Goal: Information Seeking & Learning: Learn about a topic

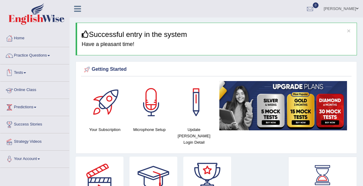
click at [34, 92] on link "Online Class" at bounding box center [34, 89] width 69 height 15
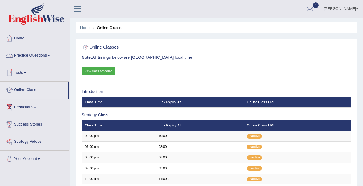
click at [21, 41] on link "Home" at bounding box center [34, 37] width 69 height 15
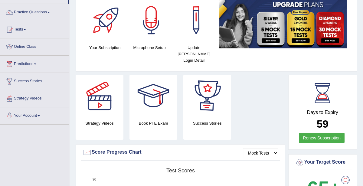
scroll to position [27, 0]
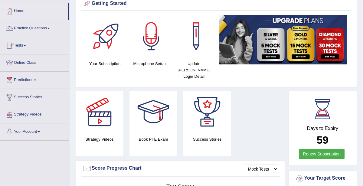
click at [35, 26] on link "Practice Questions" at bounding box center [34, 27] width 69 height 15
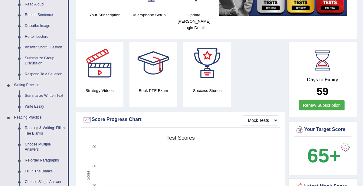
scroll to position [37, 0]
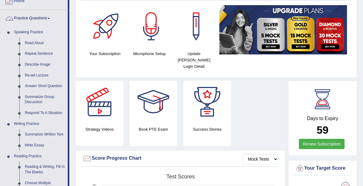
click at [41, 18] on link "Practice Questions" at bounding box center [33, 17] width 67 height 15
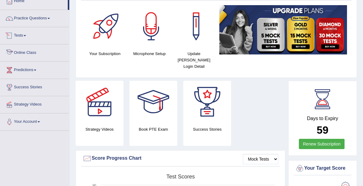
click at [37, 53] on link "Online Class" at bounding box center [34, 51] width 69 height 15
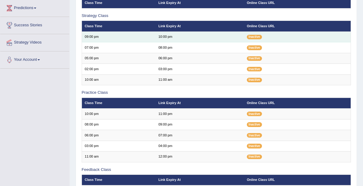
scroll to position [42, 0]
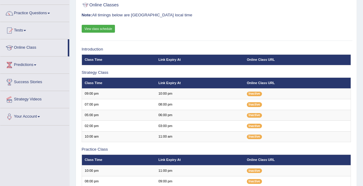
click at [108, 27] on link "View class schedule" at bounding box center [99, 29] width 34 height 8
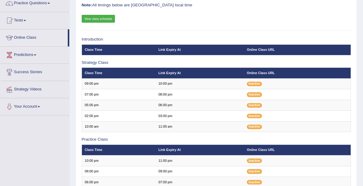
scroll to position [57, 0]
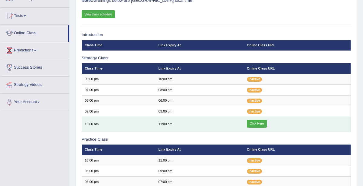
click at [256, 122] on link "Click Here" at bounding box center [257, 124] width 20 height 8
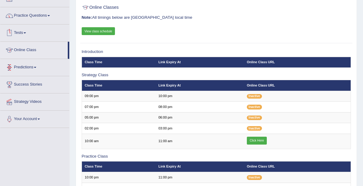
scroll to position [18, 0]
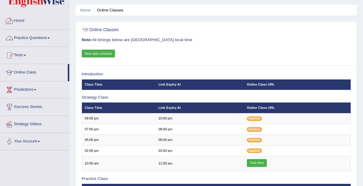
click at [38, 36] on link "Practice Questions" at bounding box center [34, 37] width 69 height 15
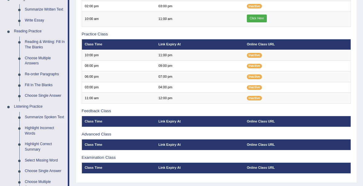
scroll to position [192, 0]
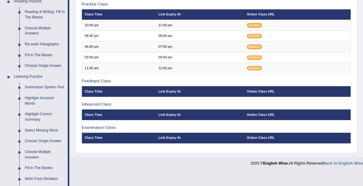
click at [40, 87] on link "Summarize Spoken Text" at bounding box center [45, 87] width 46 height 11
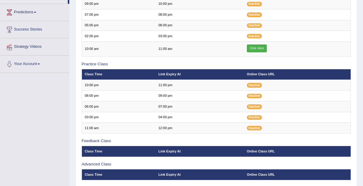
scroll to position [82, 0]
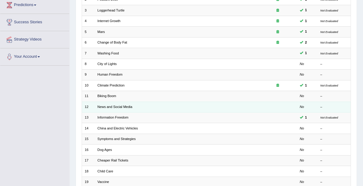
scroll to position [145, 0]
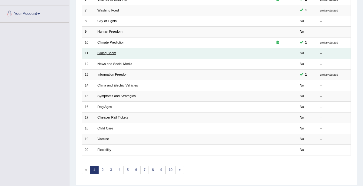
click at [112, 53] on link "Biking Boom" at bounding box center [106, 53] width 19 height 4
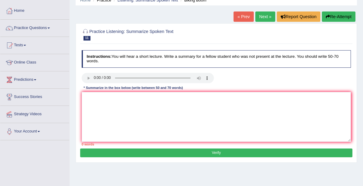
scroll to position [34, 0]
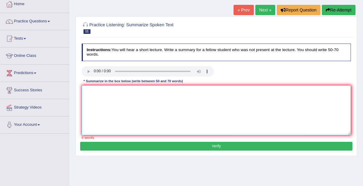
paste textarea "1. Summarize Spoken Text Template: The speaker provided a comprehensive overvie…"
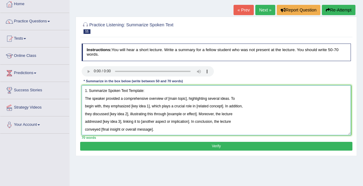
click at [158, 90] on textarea "1. Summarize Spoken Text Template: The speaker provided a comprehensive overvie…" at bounding box center [217, 110] width 270 height 50
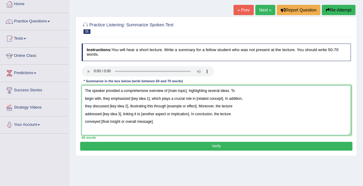
click at [86, 97] on textarea "The speaker provided a comprehensive overview of [main topic], highlighting sev…" at bounding box center [217, 110] width 270 height 50
click at [186, 90] on textarea "The speaker provided a comprehensive overview of [main topic], highlighting sev…" at bounding box center [217, 110] width 270 height 50
click at [182, 90] on textarea "The speaker provided a comprehensive overview of bicycling , highlighting sever…" at bounding box center [217, 110] width 270 height 50
click at [149, 98] on textarea "The speaker provided a comprehensive overview of bicycling in the United State,…" at bounding box center [217, 110] width 270 height 50
click at [212, 91] on textarea "The speaker provided a comprehensive overview of bicycling in the United State,…" at bounding box center [217, 110] width 270 height 50
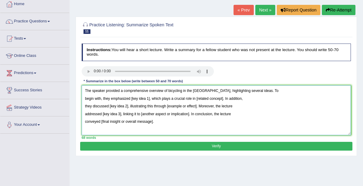
click at [149, 97] on textarea "The speaker provided a comprehensive overview of bicycling in the United States…" at bounding box center [217, 110] width 270 height 50
drag, startPoint x: 130, startPoint y: 98, endPoint x: 149, endPoint y: 99, distance: 18.5
click at [149, 99] on textarea "The speaker provided a comprehensive overview of bicycling in the United States…" at bounding box center [217, 110] width 270 height 50
type textarea "The speaker provided a comprehensive overview of bicycling in the United States…"
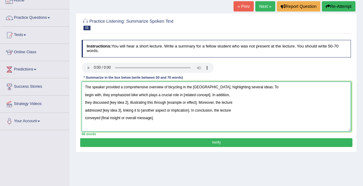
scroll to position [40, 0]
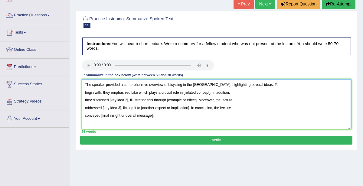
drag, startPoint x: 84, startPoint y: 84, endPoint x: 178, endPoint y: 120, distance: 100.3
click at [178, 120] on textarea "The speaker provided a comprehensive overview of bicycling in the United States…" at bounding box center [217, 104] width 270 height 50
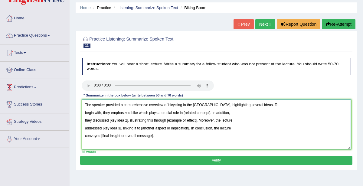
scroll to position [0, 0]
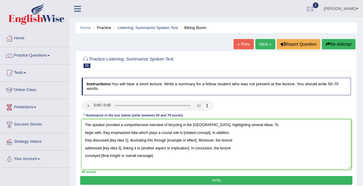
click at [266, 47] on link "Next »" at bounding box center [265, 44] width 20 height 10
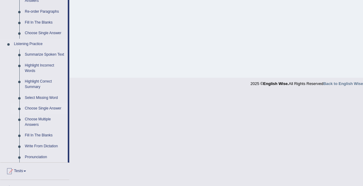
scroll to position [225, 0]
click at [33, 55] on link "Summarize Spoken Text" at bounding box center [45, 54] width 46 height 11
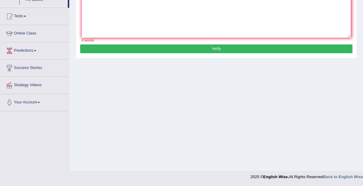
scroll to position [132, 0]
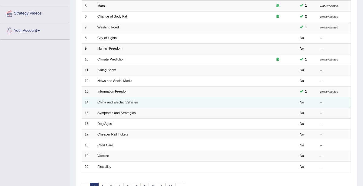
scroll to position [132, 0]
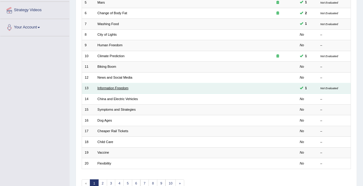
click at [126, 86] on link "Information Freedom" at bounding box center [112, 88] width 31 height 4
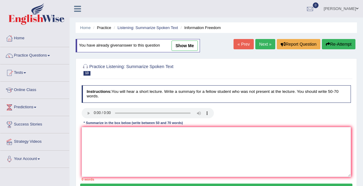
click at [264, 42] on link "Next »" at bounding box center [265, 44] width 20 height 10
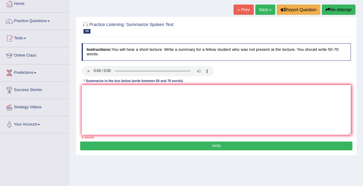
scroll to position [36, 0]
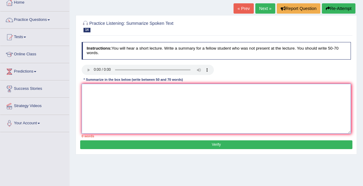
paste textarea "The speaker provided a comprehensive overview of bicycling in the United States…"
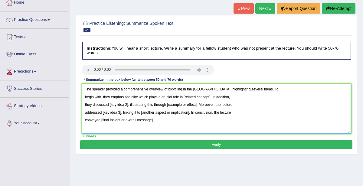
click at [214, 89] on textarea "The speaker provided a comprehensive overview of bicycling in the United States…" at bounding box center [217, 109] width 270 height 50
click at [138, 95] on textarea "The speaker provided a comprehensive overview of Global Electric Environment, h…" at bounding box center [217, 109] width 270 height 50
drag, startPoint x: 196, startPoint y: 96, endPoint x: 224, endPoint y: 97, distance: 27.6
click at [224, 97] on textarea "The speaker provided a comprehensive overview of Global Electric Environment, h…" at bounding box center [217, 109] width 270 height 50
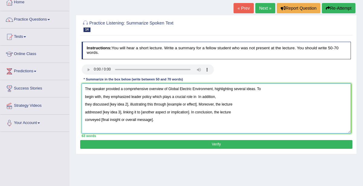
scroll to position [37, 0]
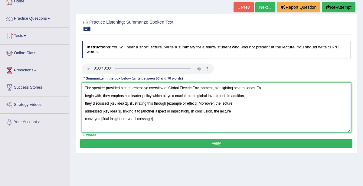
click at [108, 103] on textarea "The speaker provided a comprehensive overview of Global Electric Environment, h…" at bounding box center [217, 108] width 270 height 50
drag, startPoint x: 109, startPoint y: 103, endPoint x: 127, endPoint y: 103, distance: 17.9
click at [127, 103] on textarea "The speaker provided a comprehensive overview of Global Electric Environment, h…" at bounding box center [217, 108] width 270 height 50
click at [153, 103] on textarea "The speaker provided a comprehensive overview of Global Electric Environment, h…" at bounding box center [217, 108] width 270 height 50
drag, startPoint x: 191, startPoint y: 104, endPoint x: 221, endPoint y: 102, distance: 30.3
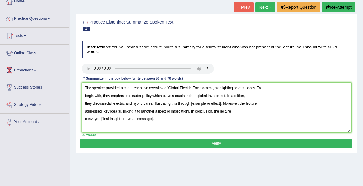
click at [221, 102] on textarea "The speaker provided a comprehensive overview of Global Electric Environment, h…" at bounding box center [217, 108] width 270 height 50
click at [109, 103] on textarea "The speaker provided a comprehensive overview of Global Electric Environment, h…" at bounding box center [217, 108] width 270 height 50
click at [192, 103] on textarea "The speaker provided a comprehensive overview of Global Electric Environment, h…" at bounding box center [217, 108] width 270 height 50
drag, startPoint x: 101, startPoint y: 110, endPoint x: 120, endPoint y: 110, distance: 19.4
click at [120, 110] on textarea "The speaker provided a comprehensive overview of Global Electric Environment, h…" at bounding box center [217, 108] width 270 height 50
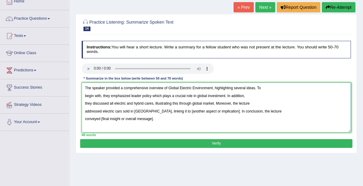
drag, startPoint x: 163, startPoint y: 110, endPoint x: 212, endPoint y: 111, distance: 49.3
click at [212, 111] on textarea "The speaker provided a comprehensive overview of Global Electric Environment, h…" at bounding box center [217, 108] width 270 height 50
drag, startPoint x: 100, startPoint y: 120, endPoint x: 156, endPoint y: 119, distance: 55.7
click at [156, 119] on textarea "The speaker provided a comprehensive overview of Global Electric Environment, h…" at bounding box center [217, 108] width 270 height 50
click at [100, 119] on textarea "The speaker provided a comprehensive overview of Global Electric Environment, h…" at bounding box center [217, 108] width 270 height 50
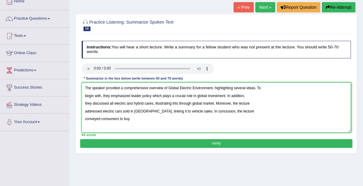
click at [130, 121] on textarea "The speaker provided a comprehensive overview of Global Electric Environment, h…" at bounding box center [217, 108] width 270 height 50
click at [85, 95] on textarea "The speaker provided a comprehensive overview of Global Electric Environment, h…" at bounding box center [217, 108] width 270 height 50
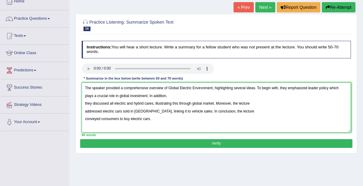
click at [85, 105] on textarea "The speaker provided a comprehensive overview of Global Electric Environment, h…" at bounding box center [217, 108] width 270 height 50
click at [84, 102] on textarea "The speaker provided a comprehensive overview of Global Electric Environment, h…" at bounding box center [217, 108] width 270 height 50
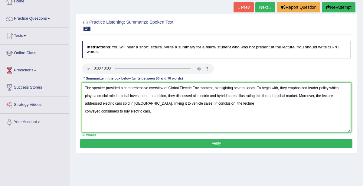
click at [85, 103] on textarea "The speaker provided a comprehensive overview of Global Electric Environment, h…" at bounding box center [217, 108] width 270 height 50
click at [85, 110] on textarea "The speaker provided a comprehensive overview of Global Electric Environment, h…" at bounding box center [217, 108] width 270 height 50
click at [138, 94] on textarea "The speaker provided a comprehensive overview of Global Electric Environment, h…" at bounding box center [217, 108] width 270 height 50
click at [228, 96] on textarea "The speaker provided a comprehensive overview of Global Electric Environment, h…" at bounding box center [217, 108] width 270 height 50
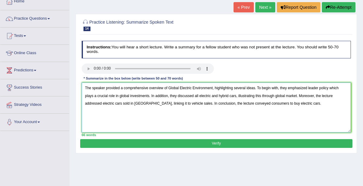
type textarea "The speaker provided a comprehensive overview of Global Electric Environment, h…"
click at [223, 144] on button "Verify" at bounding box center [216, 143] width 272 height 9
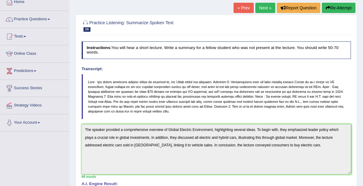
scroll to position [0, 0]
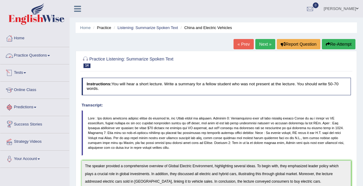
click at [47, 55] on link "Practice Questions" at bounding box center [34, 54] width 69 height 15
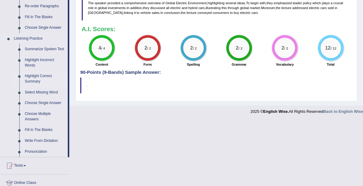
scroll to position [229, 0]
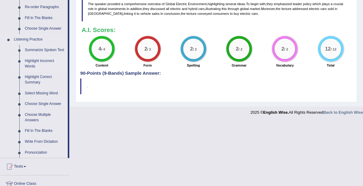
click at [33, 63] on link "Highlight Incorrect Words" at bounding box center [45, 64] width 46 height 16
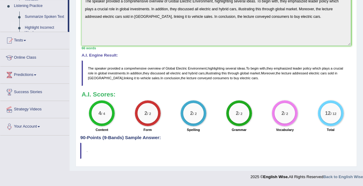
scroll to position [93, 0]
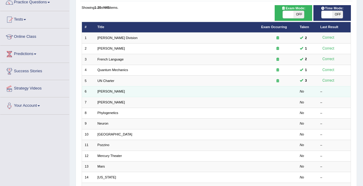
scroll to position [53, 0]
click at [105, 90] on link "[PERSON_NAME]" at bounding box center [111, 92] width 28 height 4
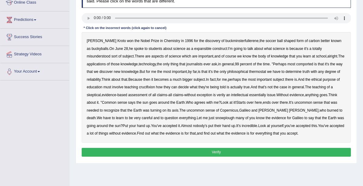
scroll to position [89, 0]
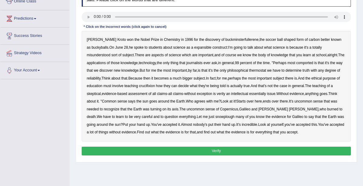
click at [196, 49] on b "expansible" at bounding box center [202, 47] width 17 height 4
click at [296, 63] on b "comported" at bounding box center [304, 63] width 17 height 4
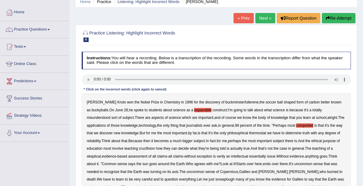
scroll to position [0, 0]
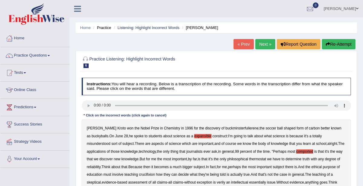
click at [247, 46] on link "« Prev" at bounding box center [244, 44] width 20 height 10
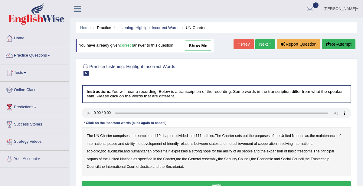
click at [259, 44] on link "Next »" at bounding box center [265, 44] width 20 height 10
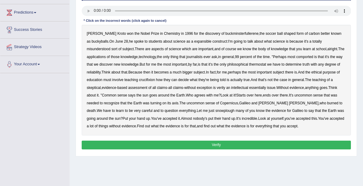
scroll to position [89, 0]
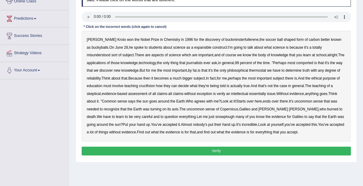
click at [200, 48] on b "expansible" at bounding box center [202, 47] width 17 height 4
click at [296, 63] on b "comported" at bounding box center [304, 63] width 17 height 4
click at [252, 72] on b "thermostat" at bounding box center [257, 70] width 17 height 4
click at [155, 87] on b "crucifixion" at bounding box center [147, 86] width 16 height 4
click at [223, 94] on b "verily" at bounding box center [221, 94] width 8 height 4
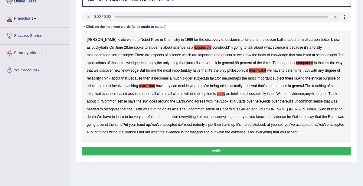
click at [260, 95] on b "essentially" at bounding box center [257, 94] width 17 height 4
click at [215, 117] on b "snowplough" at bounding box center [224, 117] width 19 height 4
click at [230, 150] on button "Verify" at bounding box center [217, 151] width 270 height 9
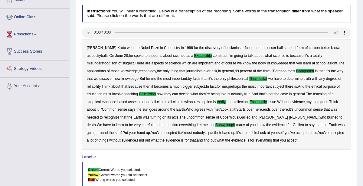
scroll to position [69, 0]
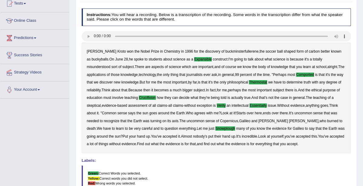
click at [218, 103] on div "Harold Kroto won the Nobel Prize in Chemistry in 1996 for the discovery of buck…" at bounding box center [217, 98] width 270 height 111
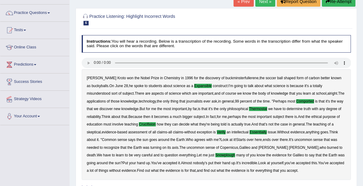
scroll to position [39, 0]
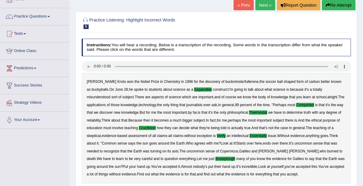
click at [271, 3] on link "Next »" at bounding box center [265, 5] width 20 height 10
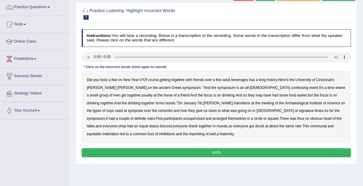
scroll to position [49, 0]
